Goal: Find specific page/section: Find specific page/section

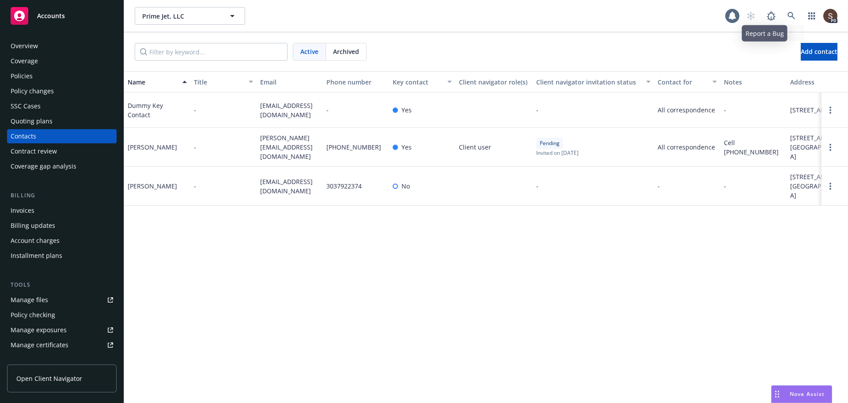
click at [789, 6] on div "Prime Jet, LLC Prime Jet, LLC 1 PD" at bounding box center [486, 16] width 724 height 32
click at [783, 17] on link at bounding box center [792, 16] width 18 height 18
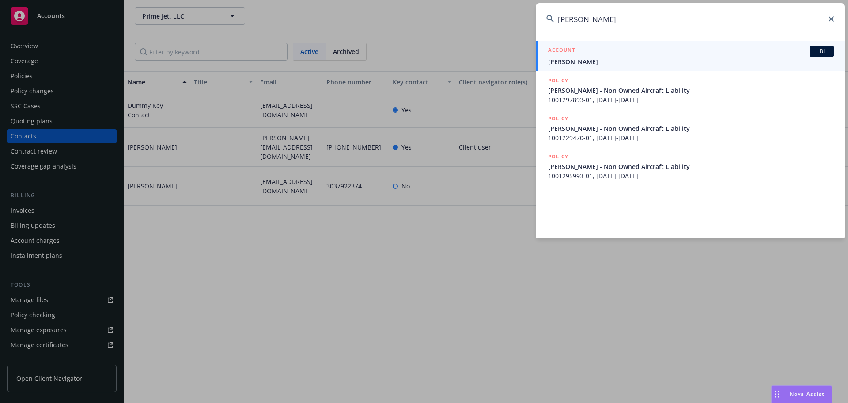
type input "[PERSON_NAME]"
click at [569, 55] on h5 "ACCOUNT" at bounding box center [561, 51] width 27 height 11
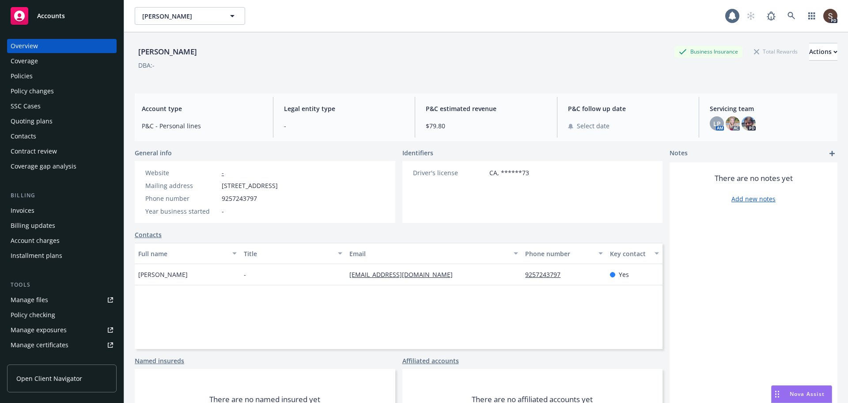
click at [29, 76] on div "Policies" at bounding box center [22, 76] width 22 height 14
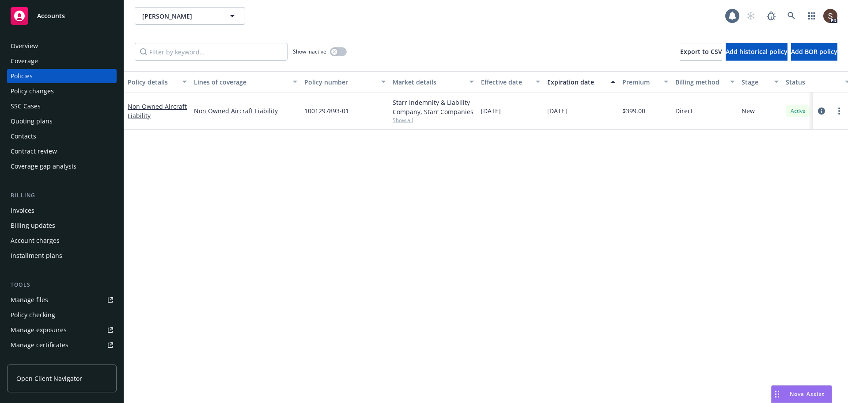
click at [29, 297] on div "Manage files" at bounding box center [30, 300] width 38 height 14
